Goal: Task Accomplishment & Management: Complete application form

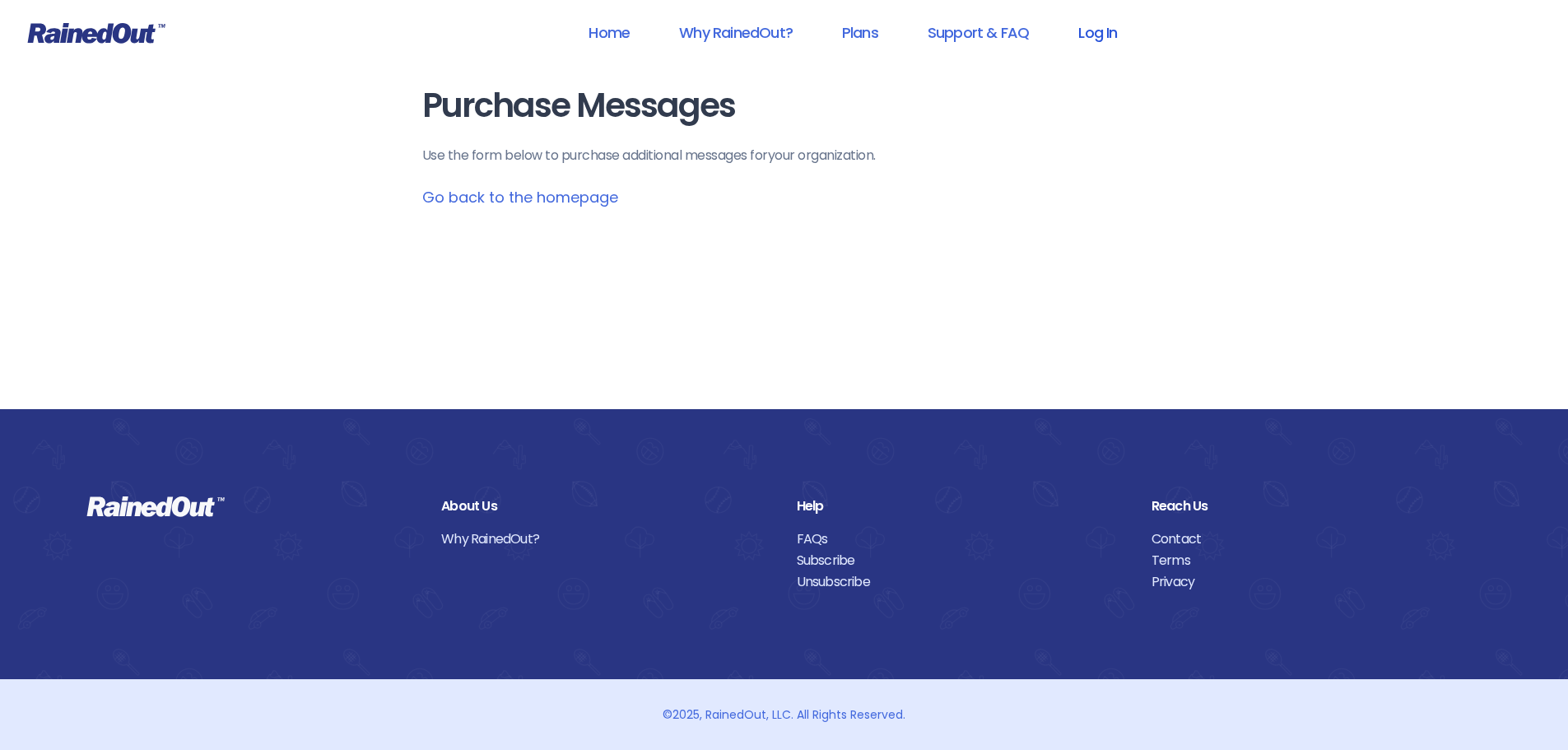
click at [1088, 31] on link "Log In" at bounding box center [1097, 32] width 81 height 37
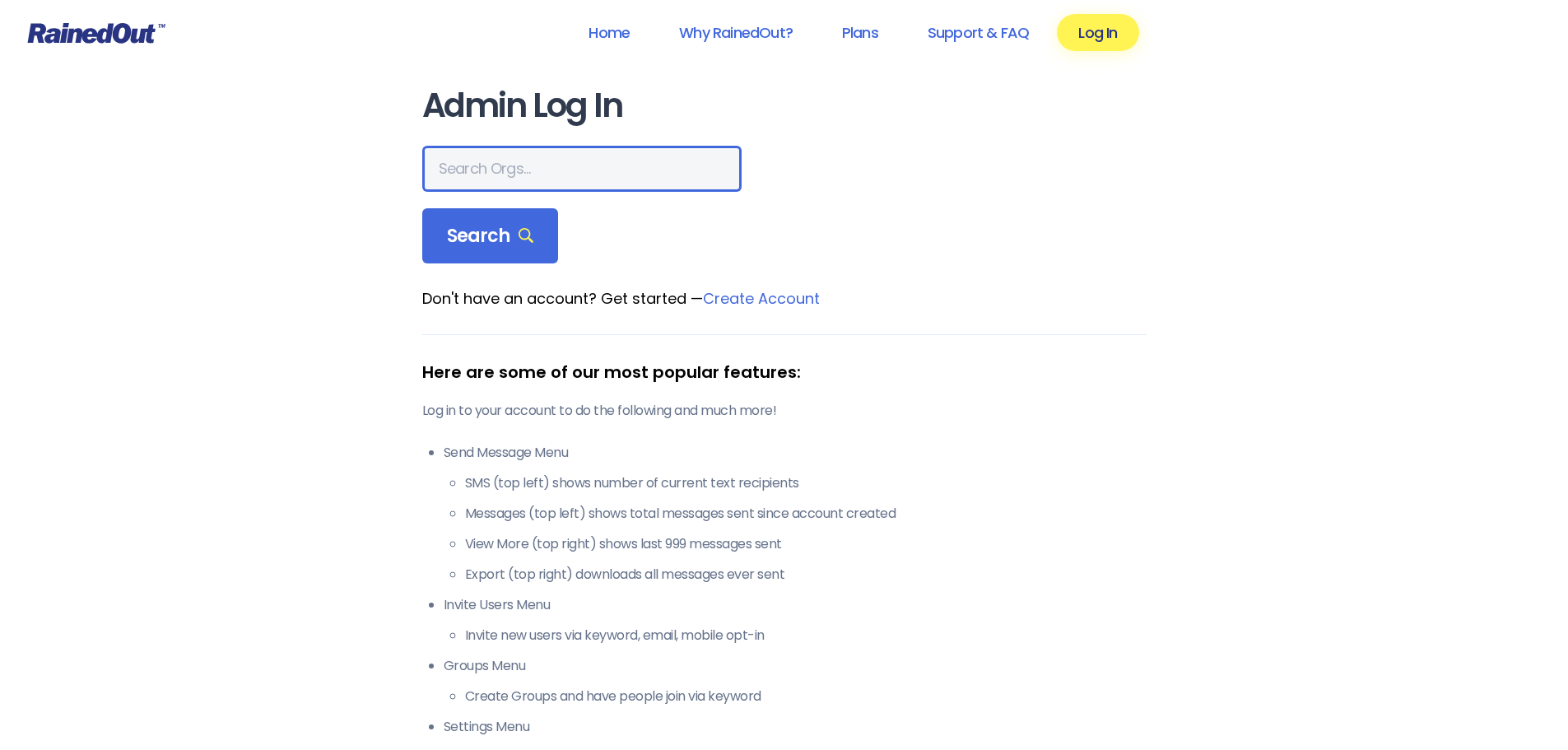
click at [525, 183] on input "text" at bounding box center [582, 169] width 319 height 46
type input "[PERSON_NAME] Brands"
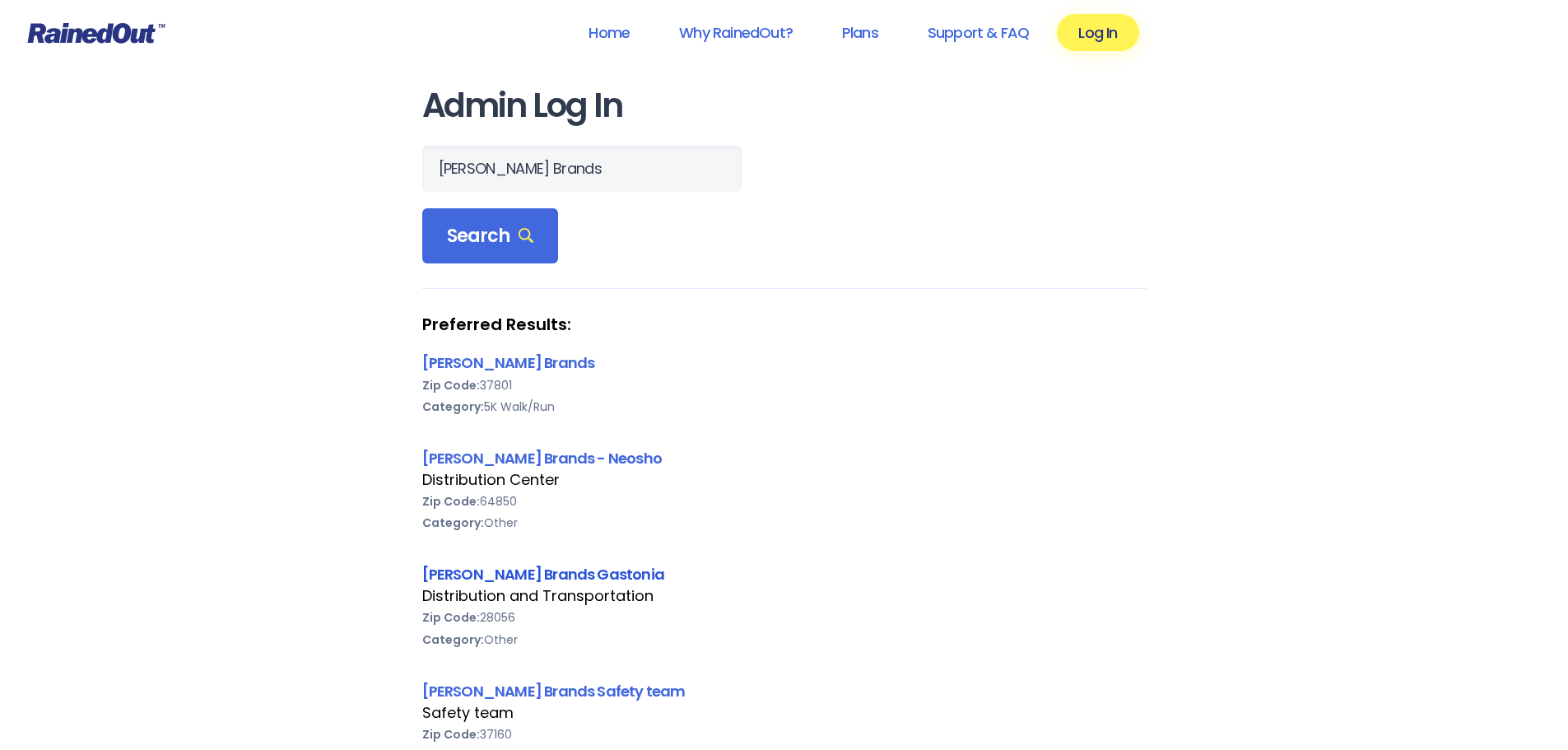
click at [494, 570] on link "[PERSON_NAME] Brands Gastonia" at bounding box center [543, 573] width 243 height 20
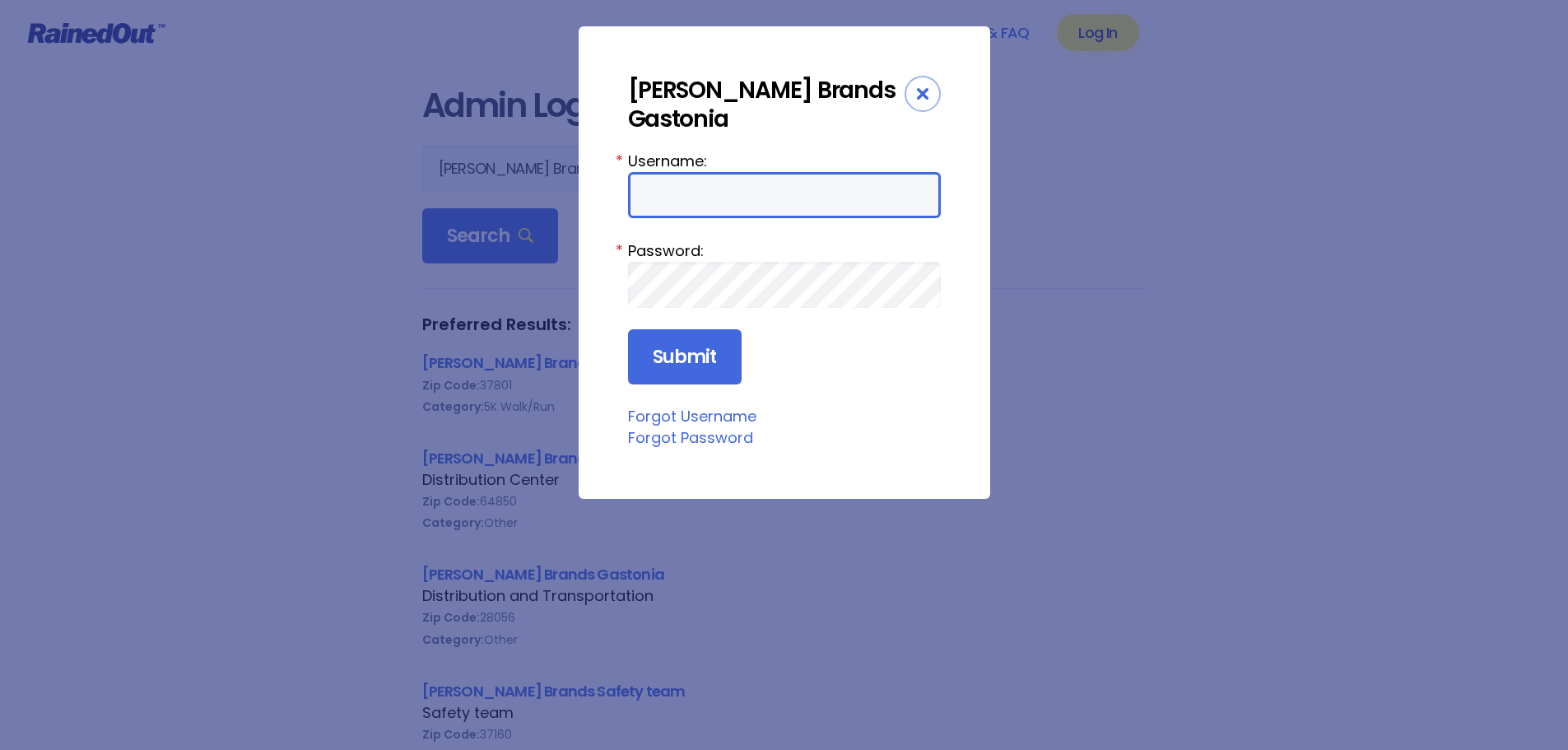
click at [688, 175] on input "Username:" at bounding box center [785, 195] width 313 height 46
type input "[PERSON_NAME][EMAIL_ADDRESS][PERSON_NAME][DOMAIN_NAME]"
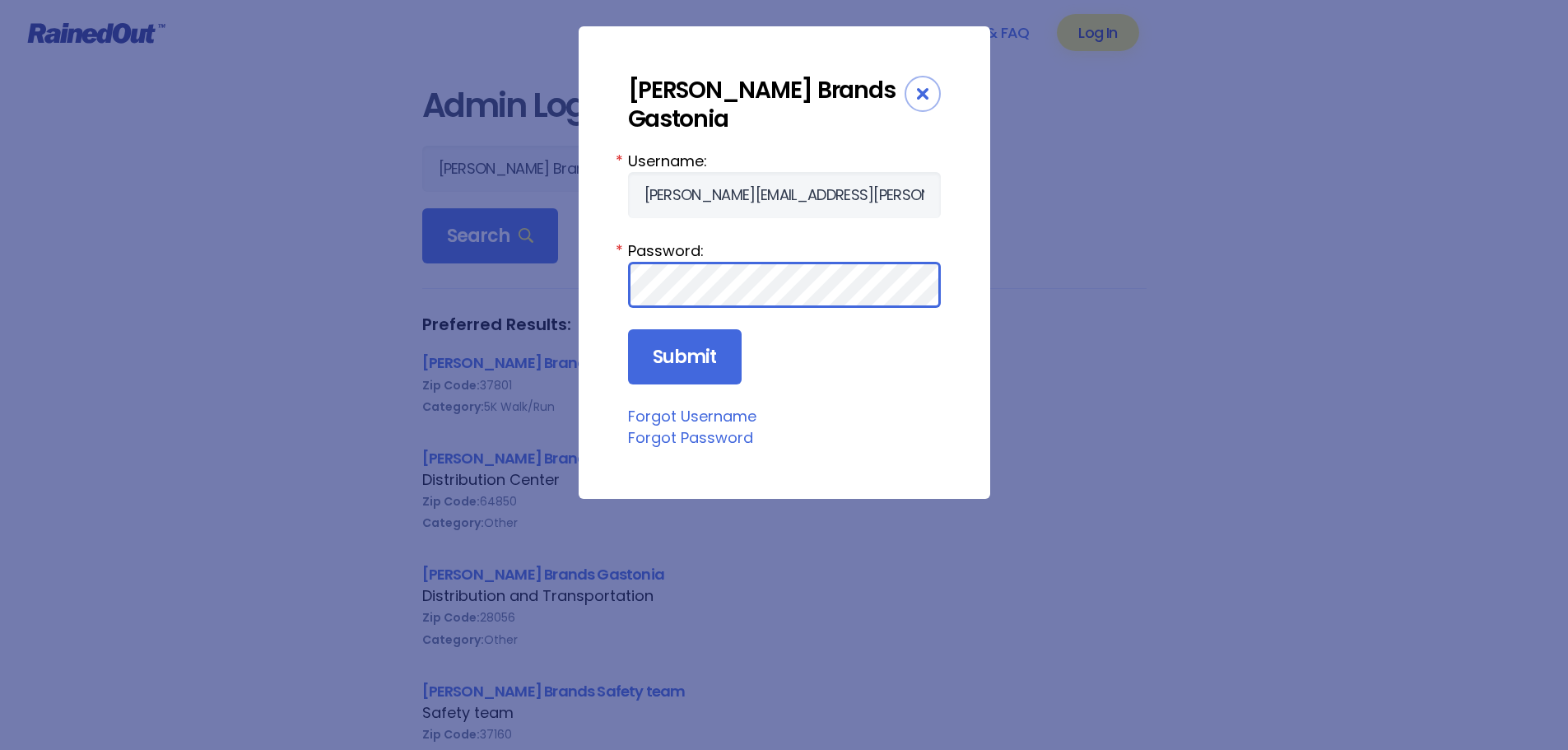
click at [628, 330] on input "Submit" at bounding box center [684, 358] width 113 height 56
